Goal: Transaction & Acquisition: Purchase product/service

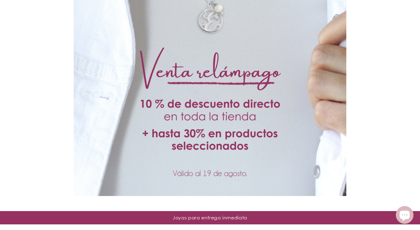
scroll to position [492, 0]
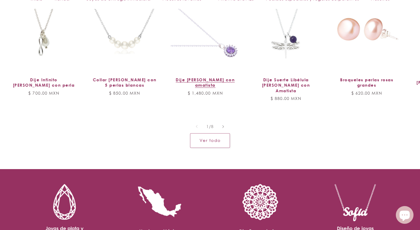
click at [209, 77] on link "Dije [PERSON_NAME] con amatista" at bounding box center [205, 82] width 66 height 11
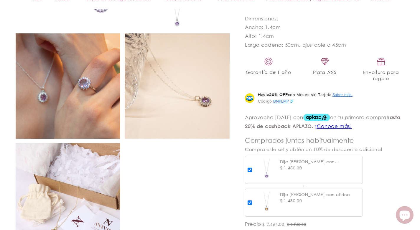
scroll to position [390, 0]
drag, startPoint x: 255, startPoint y: 119, endPoint x: 296, endPoint y: 119, distance: 40.4
click at [296, 119] on aplazo-placement at bounding box center [322, 121] width 155 height 15
click at [271, 114] on aplazo-placement at bounding box center [322, 121] width 155 height 15
click at [339, 94] on button "Saber más." at bounding box center [343, 94] width 20 height 6
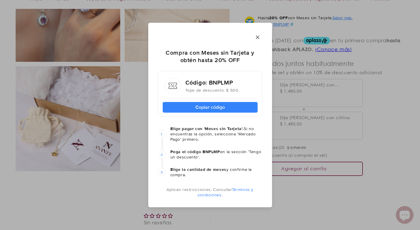
scroll to position [467, 0]
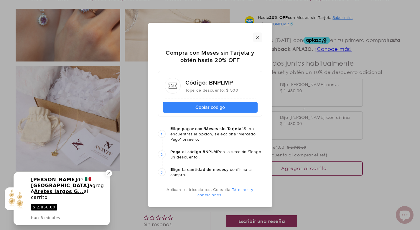
click at [258, 38] on icon "Fechar" at bounding box center [258, 37] width 6 height 7
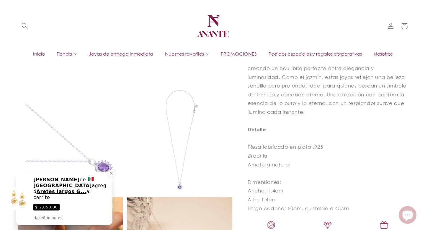
scroll to position [97, 0]
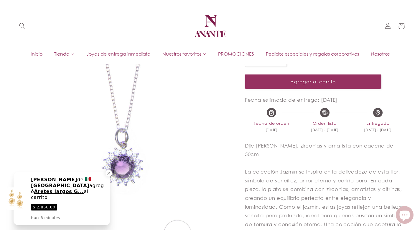
click at [303, 84] on button "Agregar al carrito" at bounding box center [313, 81] width 136 height 14
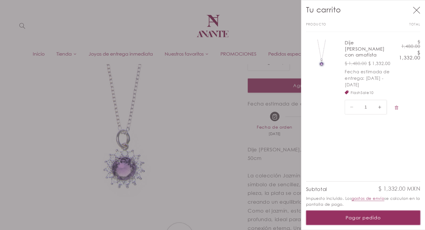
click at [373, 218] on button "Pagar pedido" at bounding box center [363, 217] width 114 height 14
